Goal: Find specific page/section: Find specific page/section

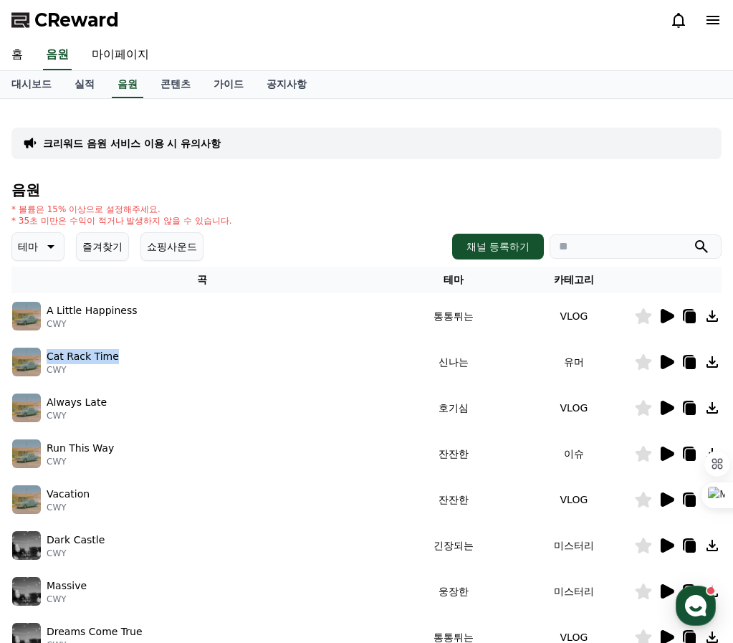
drag, startPoint x: 83, startPoint y: 355, endPoint x: 45, endPoint y: 353, distance: 38.1
click at [45, 353] on div "Cat Rack Time CWY" at bounding box center [202, 362] width 381 height 29
copy p "Cat Rack Time"
click at [181, 358] on div "Cat Rack Time CWY" at bounding box center [202, 362] width 381 height 29
click at [37, 364] on img at bounding box center [26, 362] width 29 height 29
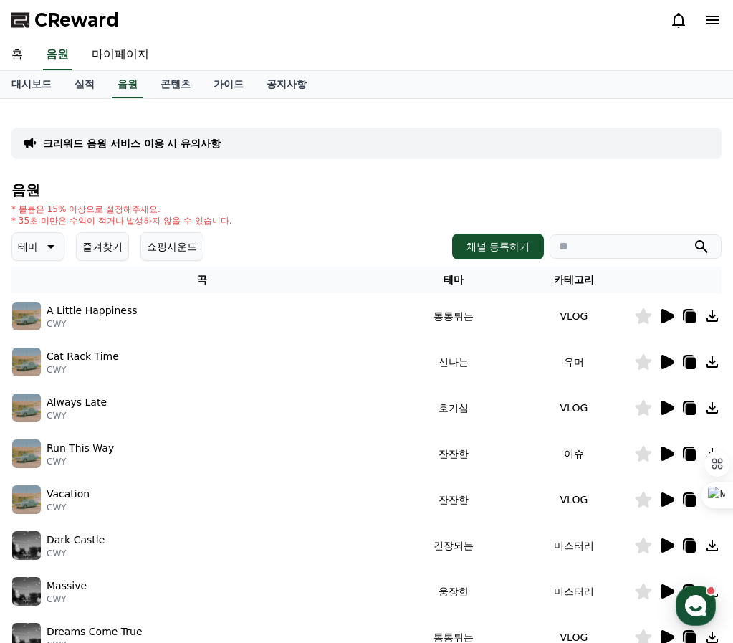
click at [70, 358] on p "Cat Rack Time" at bounding box center [83, 356] width 72 height 15
click at [166, 87] on link "콘텐츠" at bounding box center [175, 84] width 53 height 27
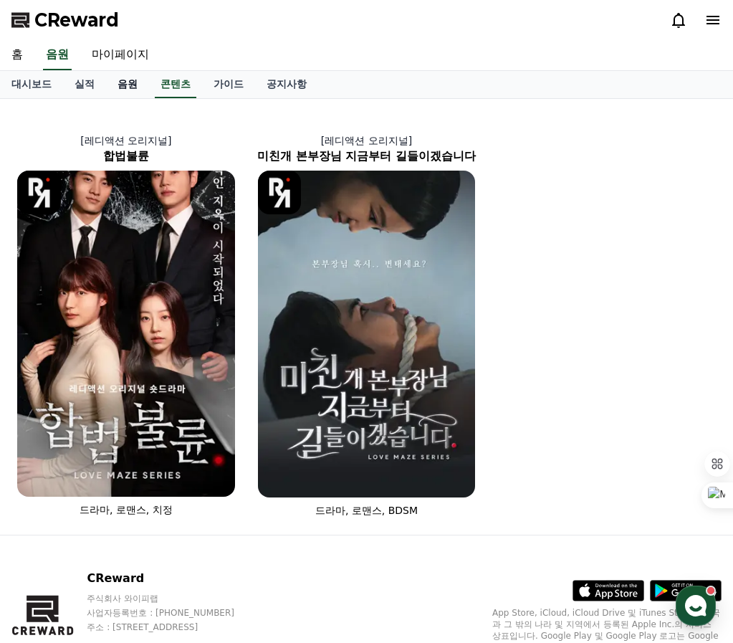
click at [117, 87] on link "음원" at bounding box center [127, 84] width 43 height 27
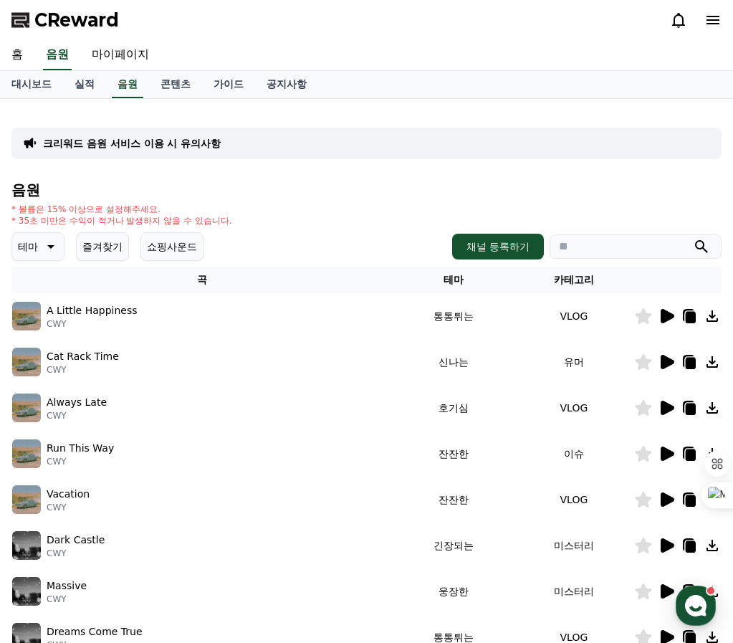
click at [318, 243] on div "테마 즐겨찾기 쇼핑사운드 채널 등록하기" at bounding box center [366, 246] width 711 height 29
